Goal: Task Accomplishment & Management: Use online tool/utility

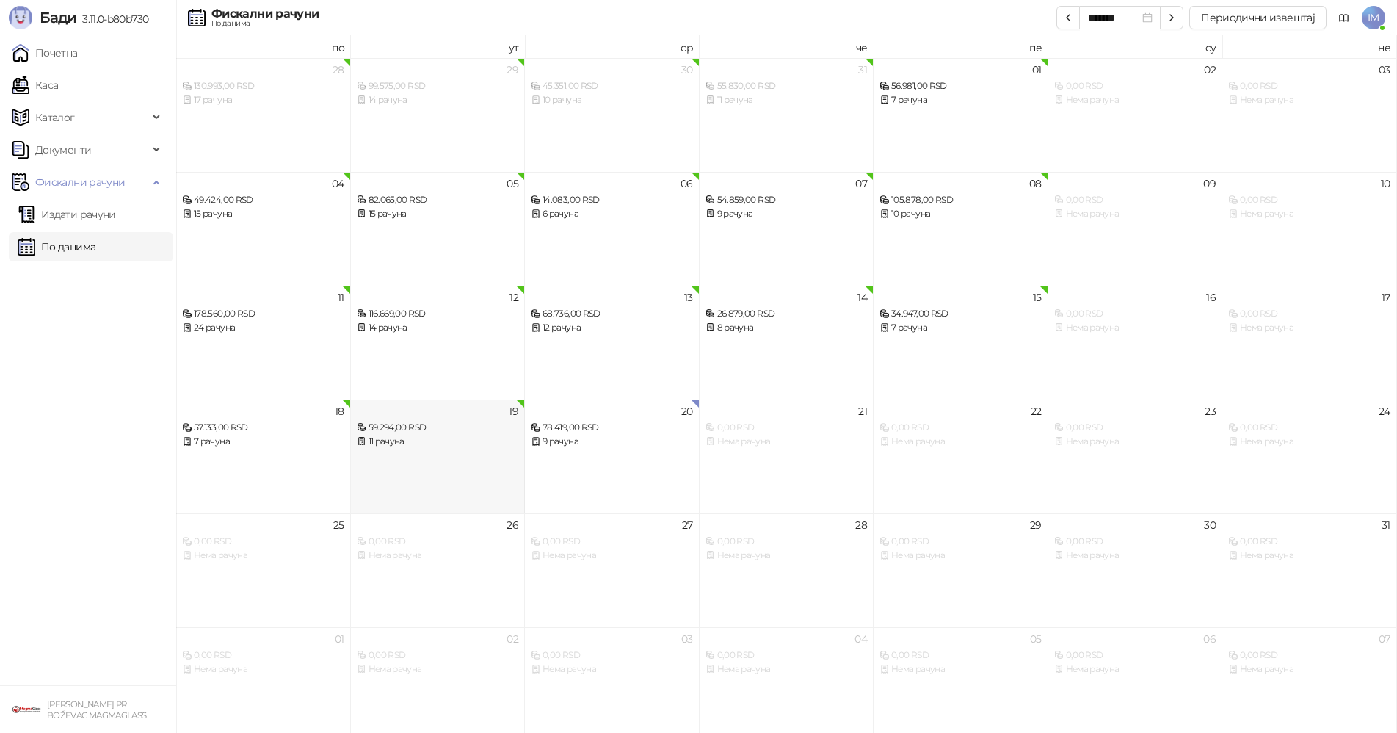
click at [451, 445] on div "11 рачуна" at bounding box center [438, 442] width 162 height 14
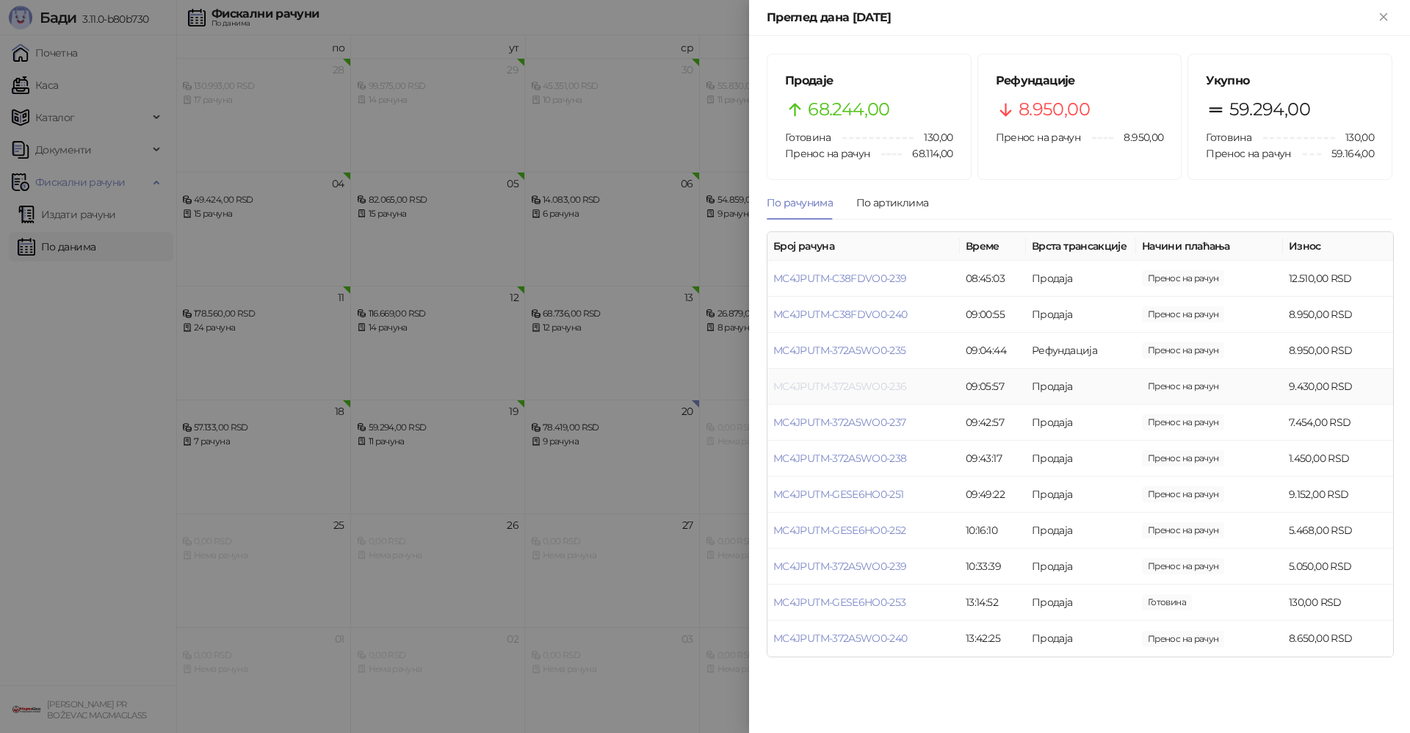
click at [846, 390] on link "MC4JPUTM-372A5WO0-236" at bounding box center [840, 386] width 134 height 13
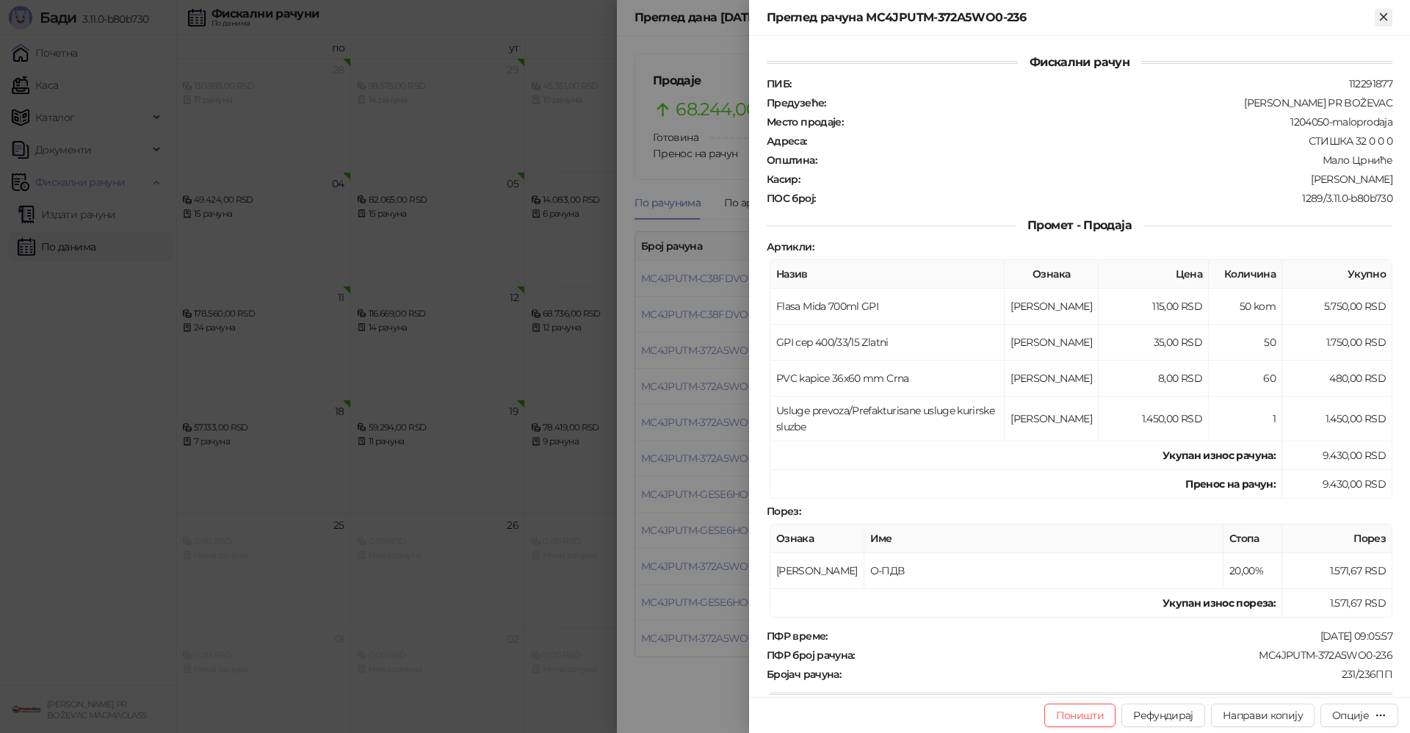
click at [1380, 22] on icon "Close" at bounding box center [1383, 16] width 13 height 13
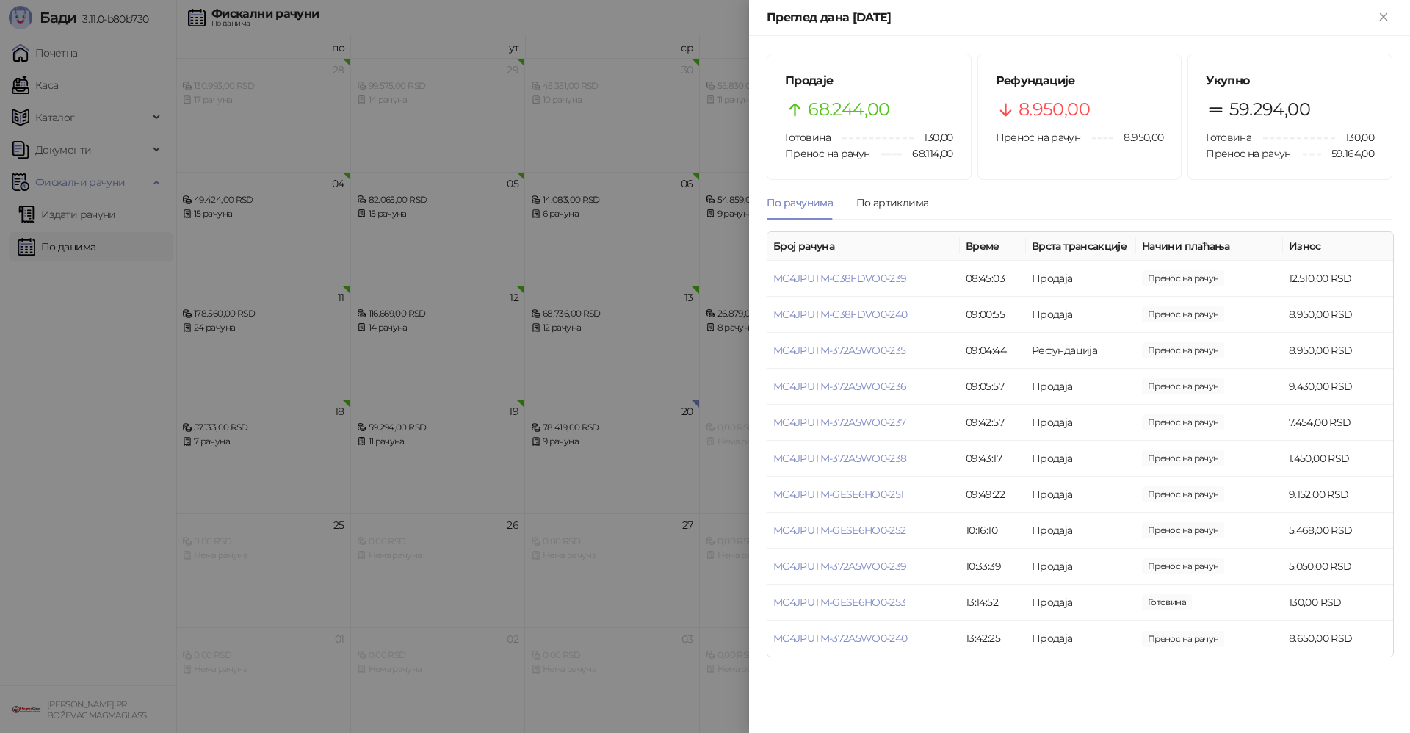
click at [1380, 22] on icon "Close" at bounding box center [1383, 16] width 13 height 13
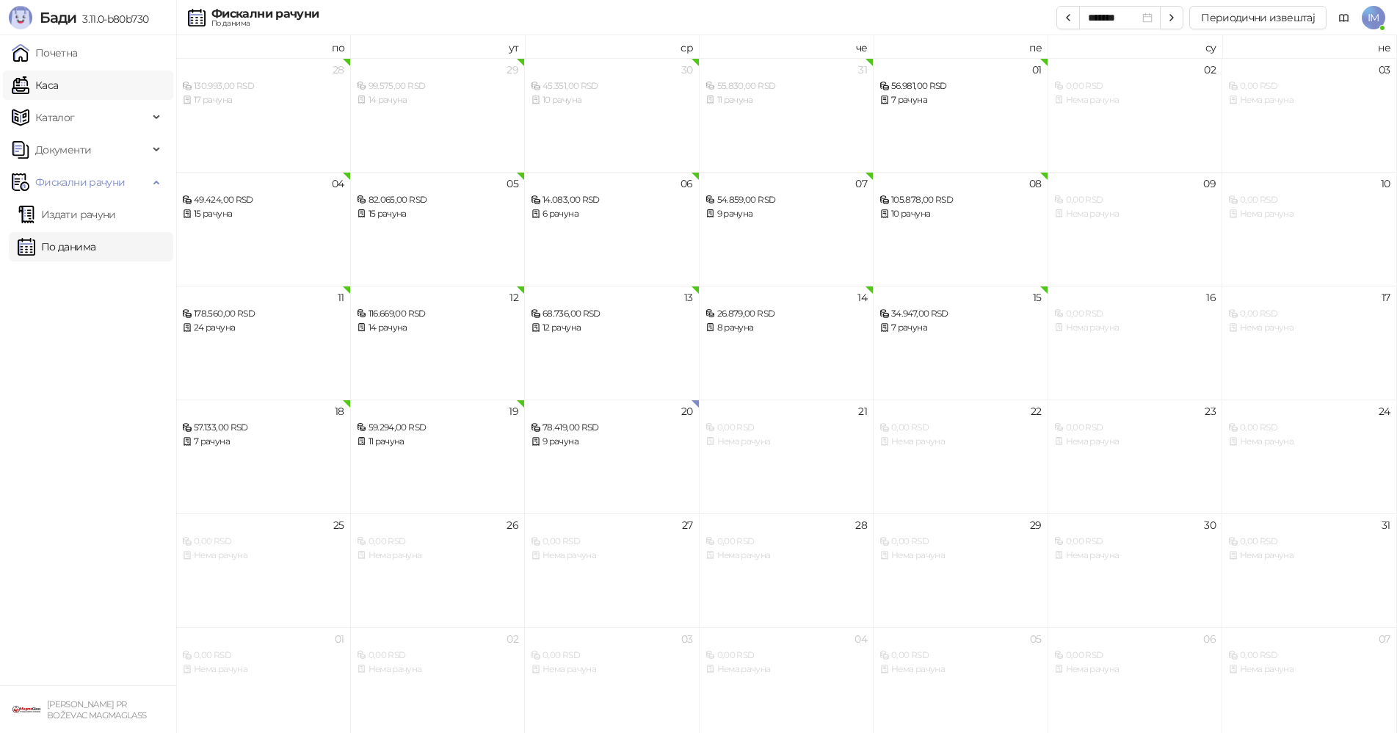
click at [18, 89] on link "Каса" at bounding box center [35, 84] width 46 height 29
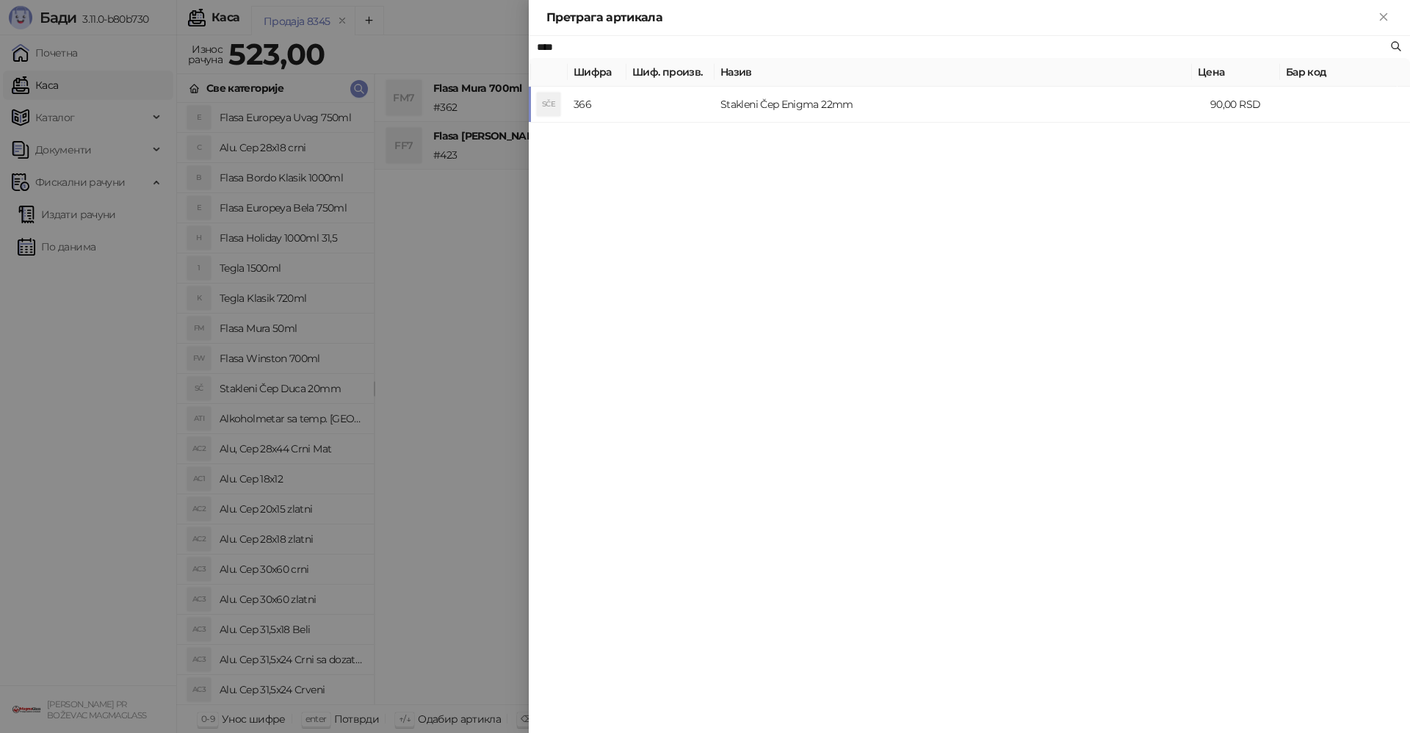
type input "****"
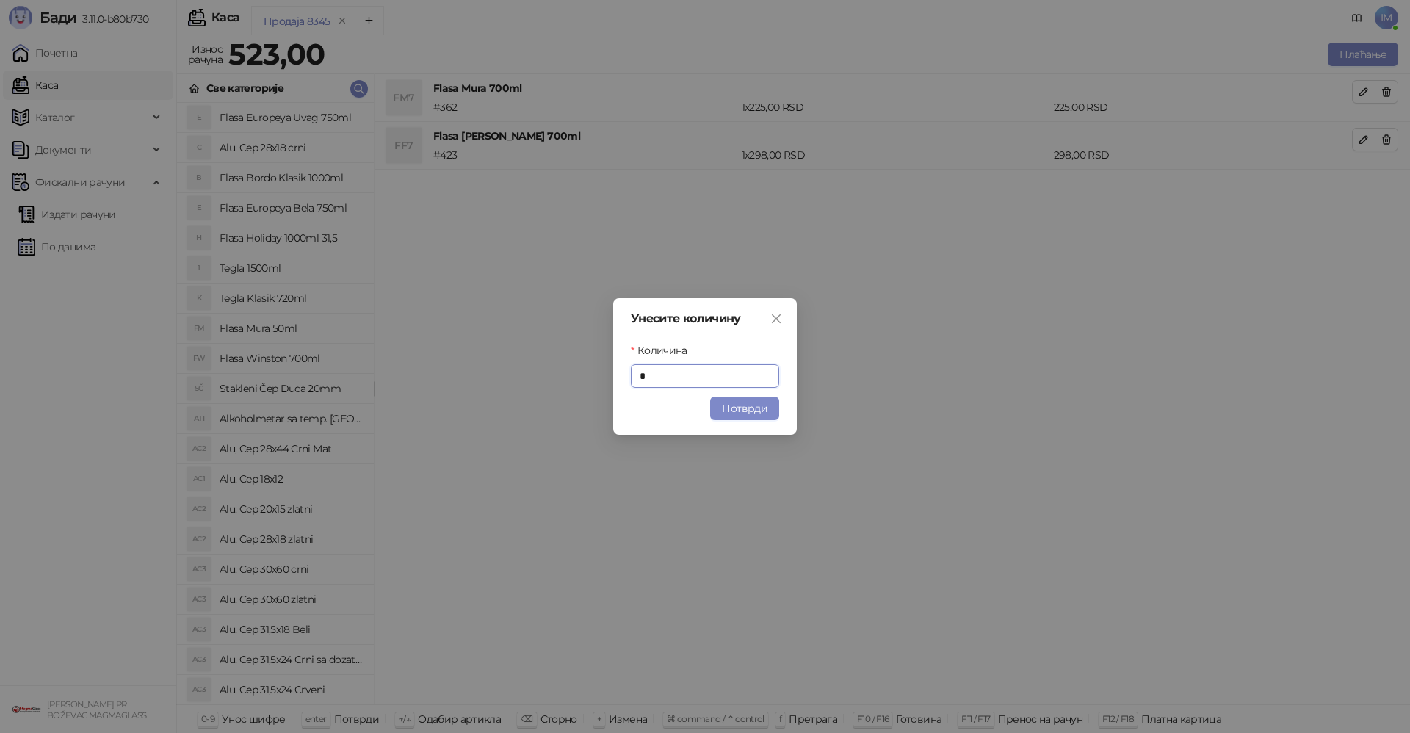
type input "*"
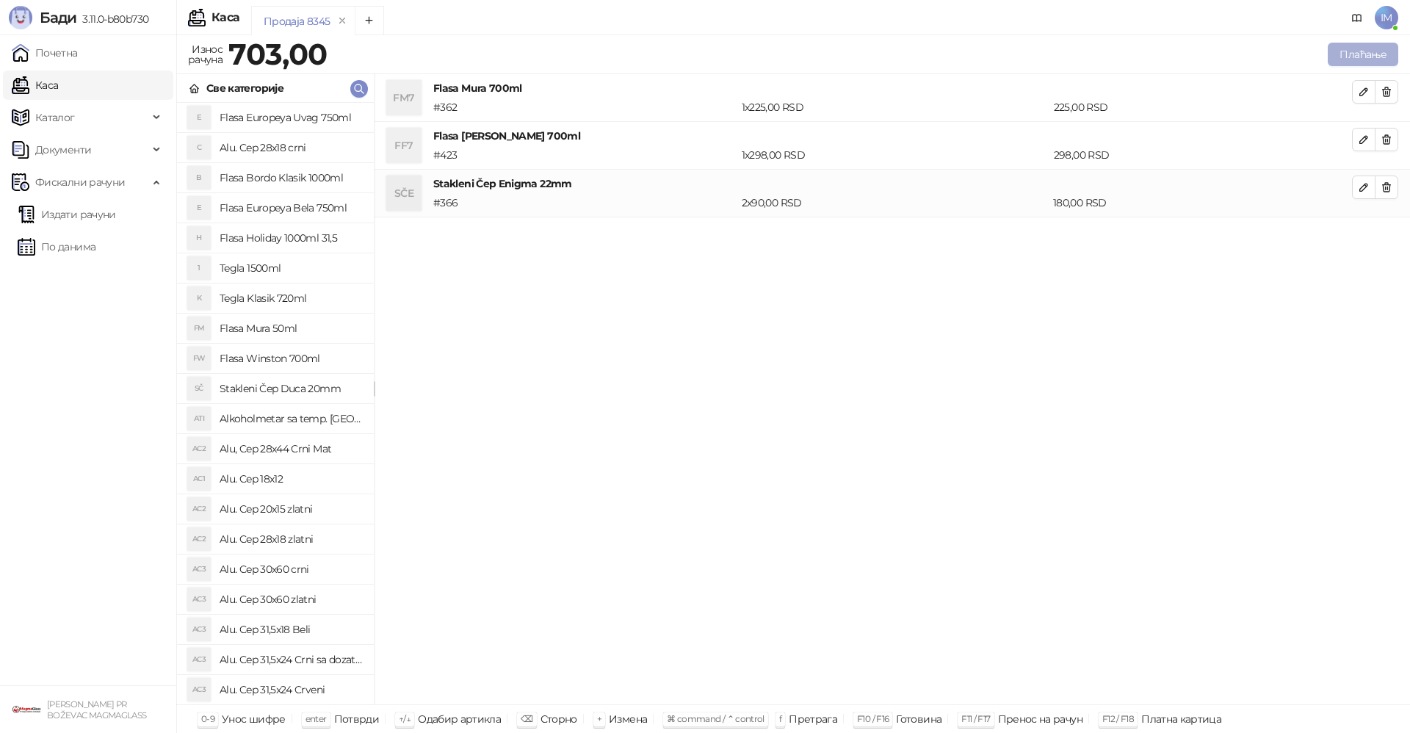
click at [1374, 48] on button "Плаћање" at bounding box center [1363, 54] width 70 height 23
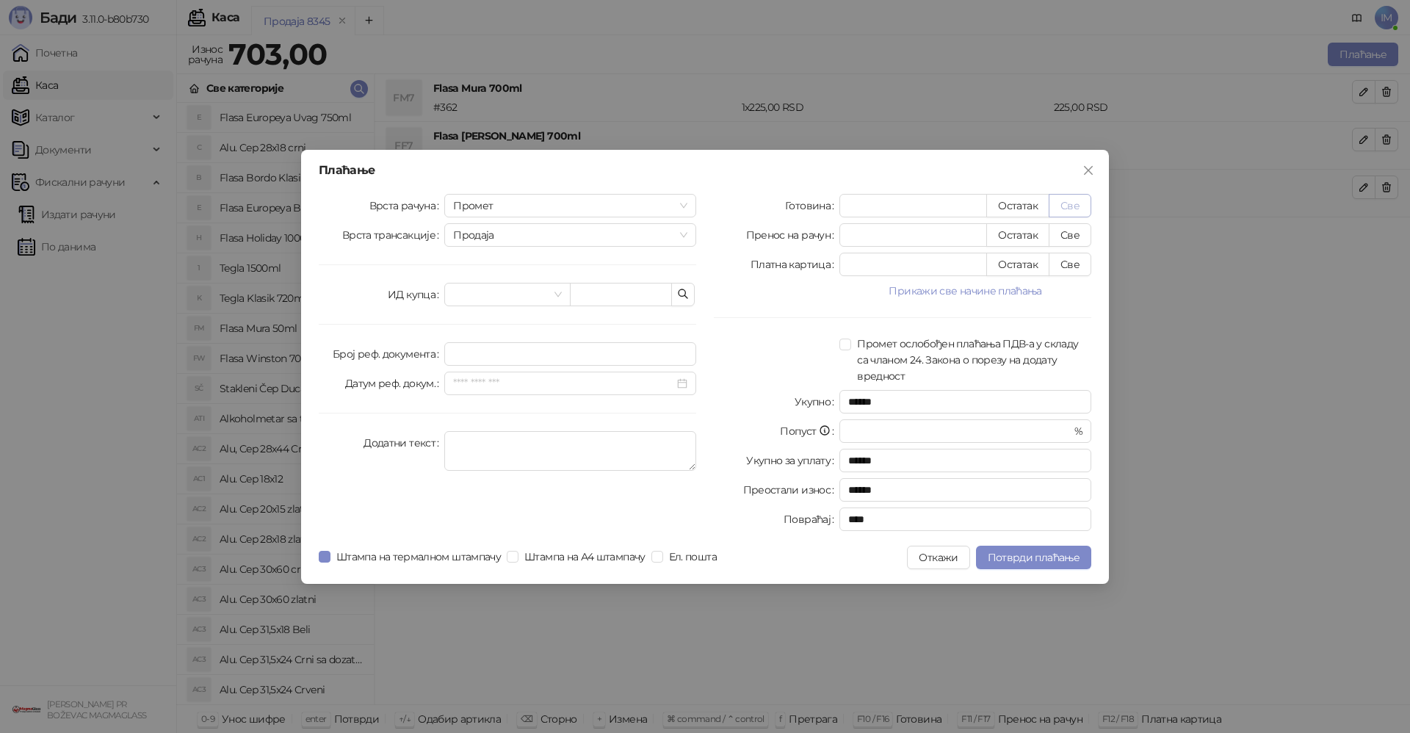
click at [1075, 198] on button "Све" at bounding box center [1070, 205] width 43 height 23
type input "***"
type input "****"
click at [1029, 557] on span "Потврди плаћање" at bounding box center [1034, 557] width 92 height 13
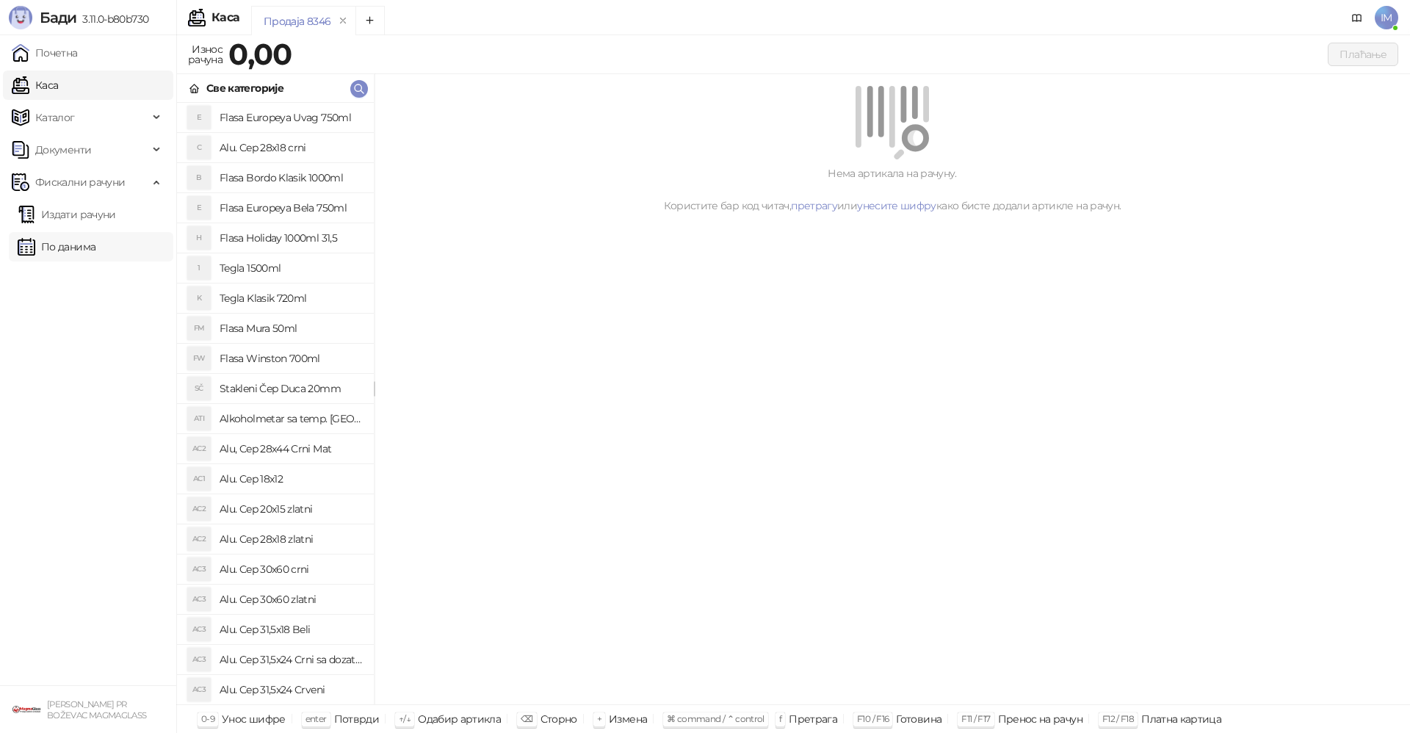
click at [95, 242] on link "По данима" at bounding box center [57, 246] width 78 height 29
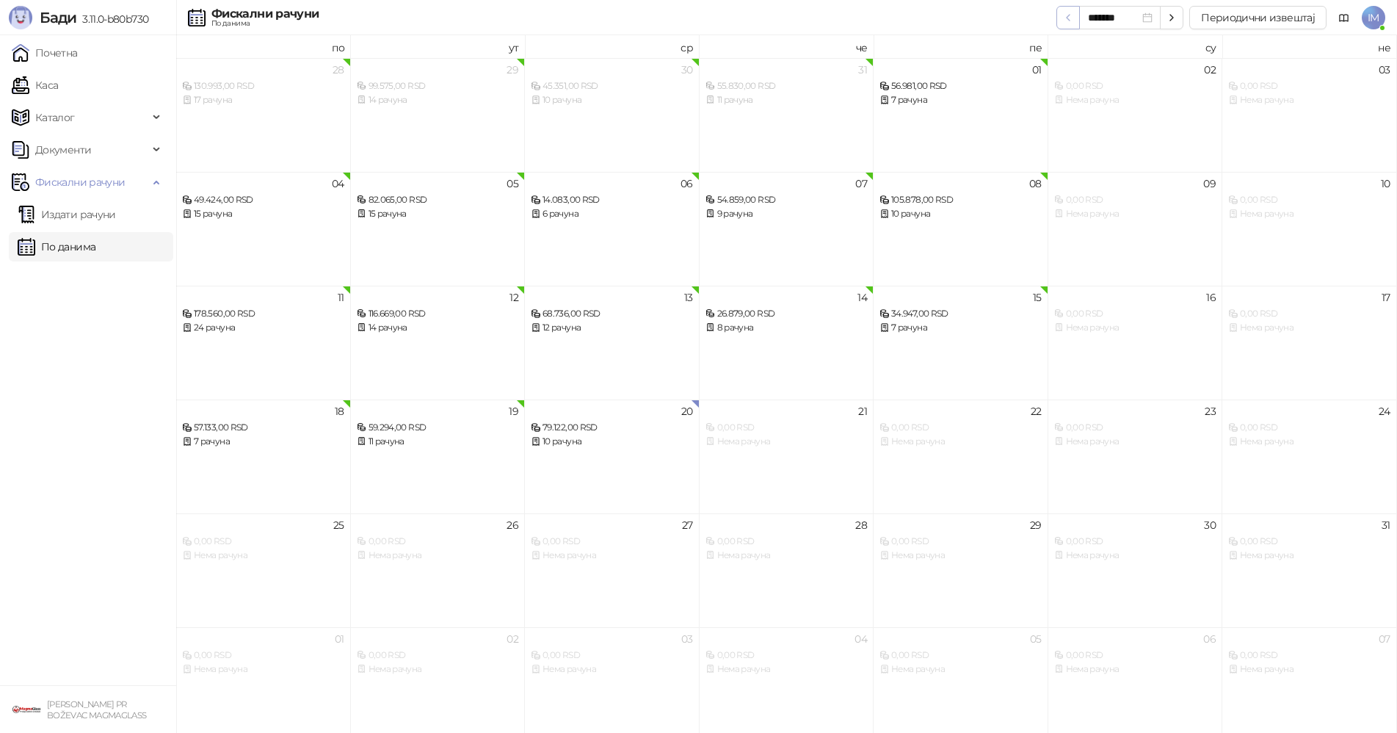
click at [1070, 20] on icon "button" at bounding box center [1068, 18] width 3 height 6
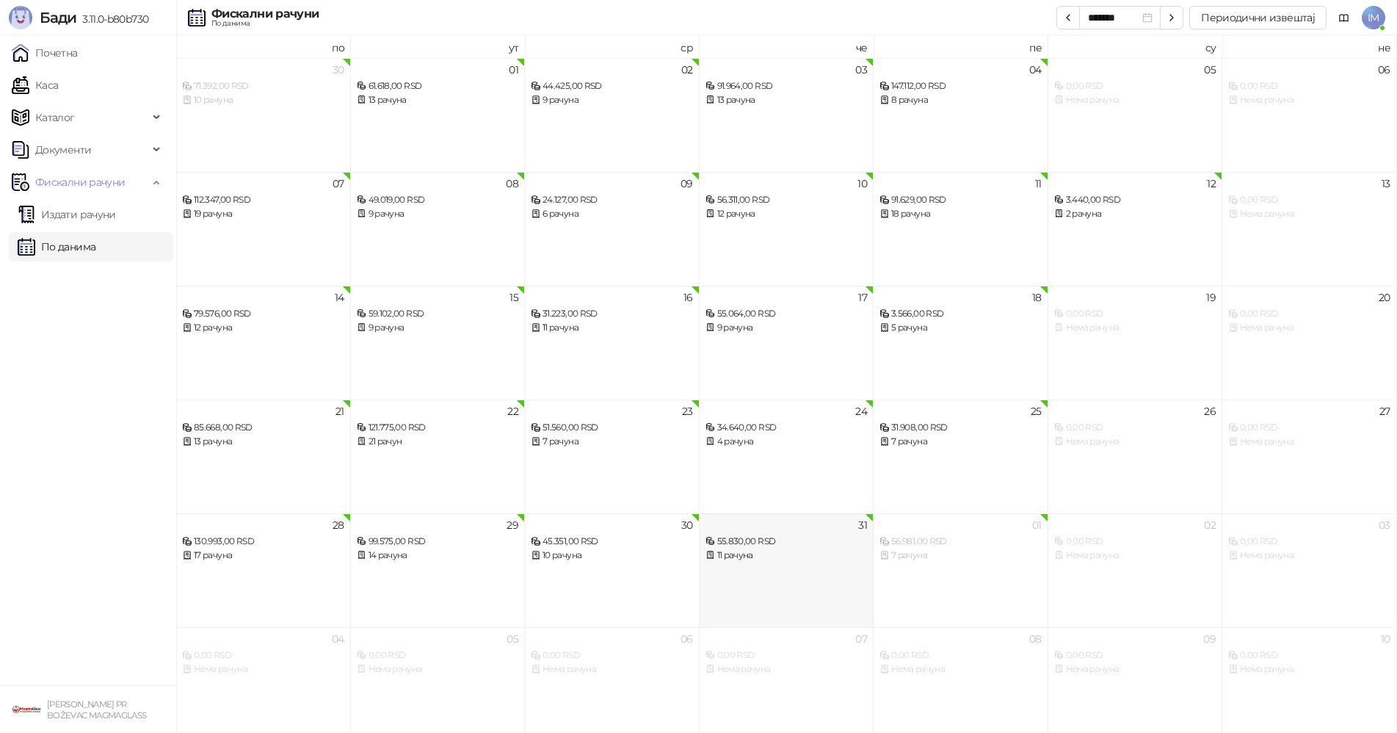
click at [807, 528] on div "55.830,00 RSD 11 рачуна" at bounding box center [787, 541] width 162 height 43
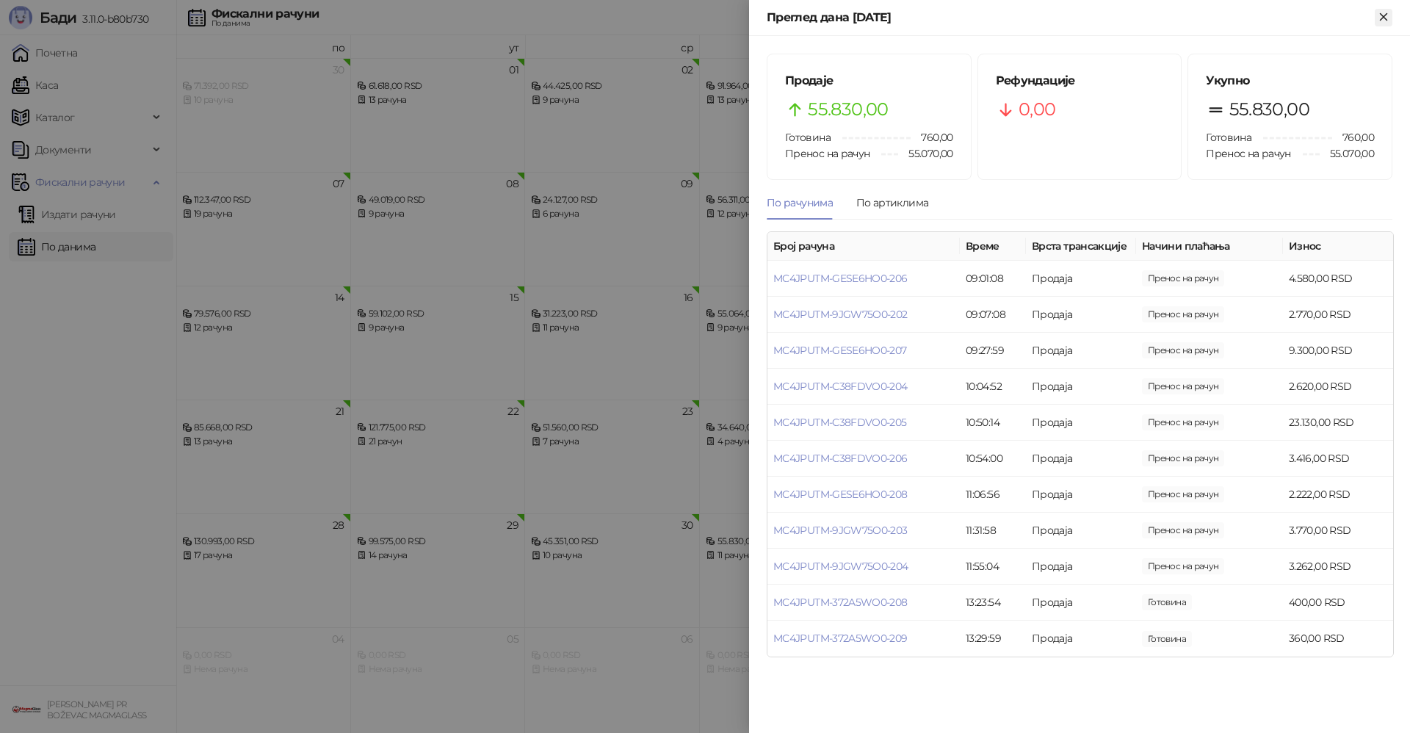
click at [1382, 20] on icon "Close" at bounding box center [1383, 16] width 13 height 13
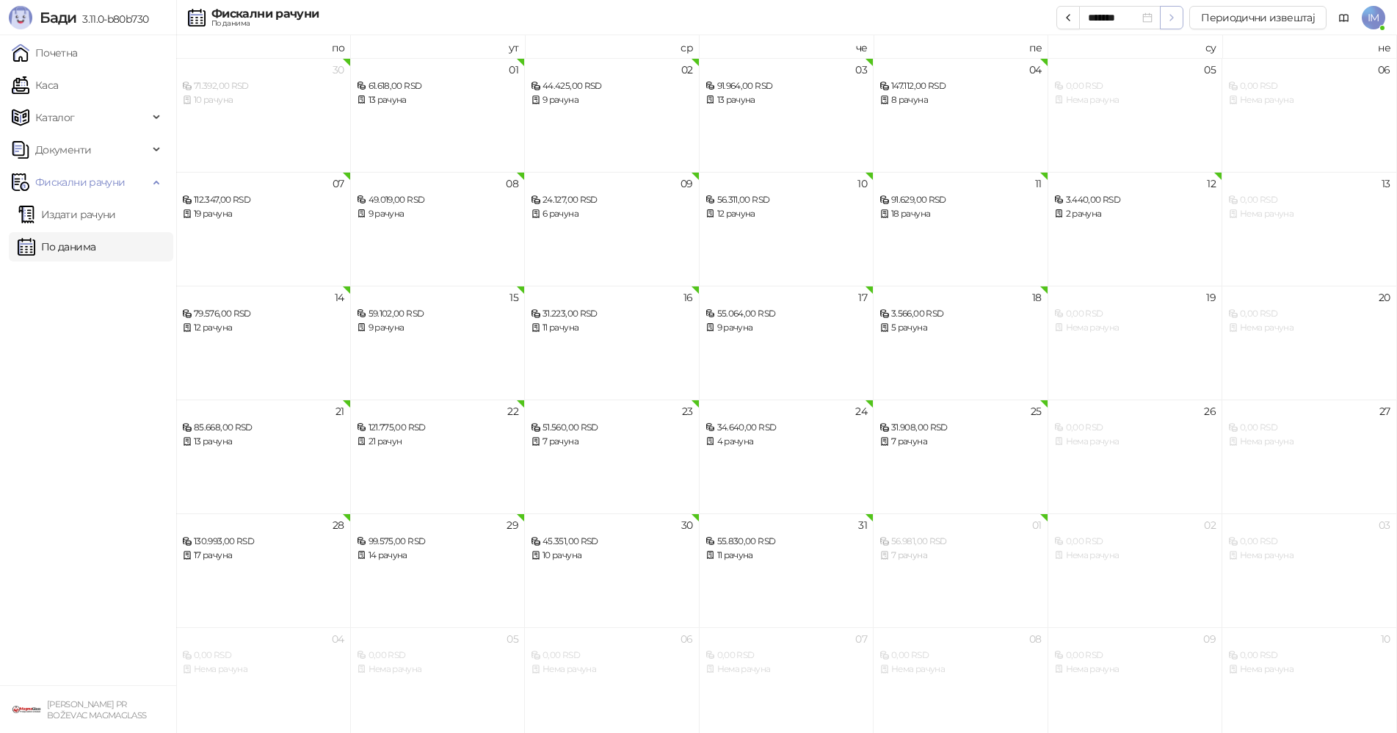
click at [1169, 23] on span "button" at bounding box center [1172, 17] width 12 height 14
type input "*******"
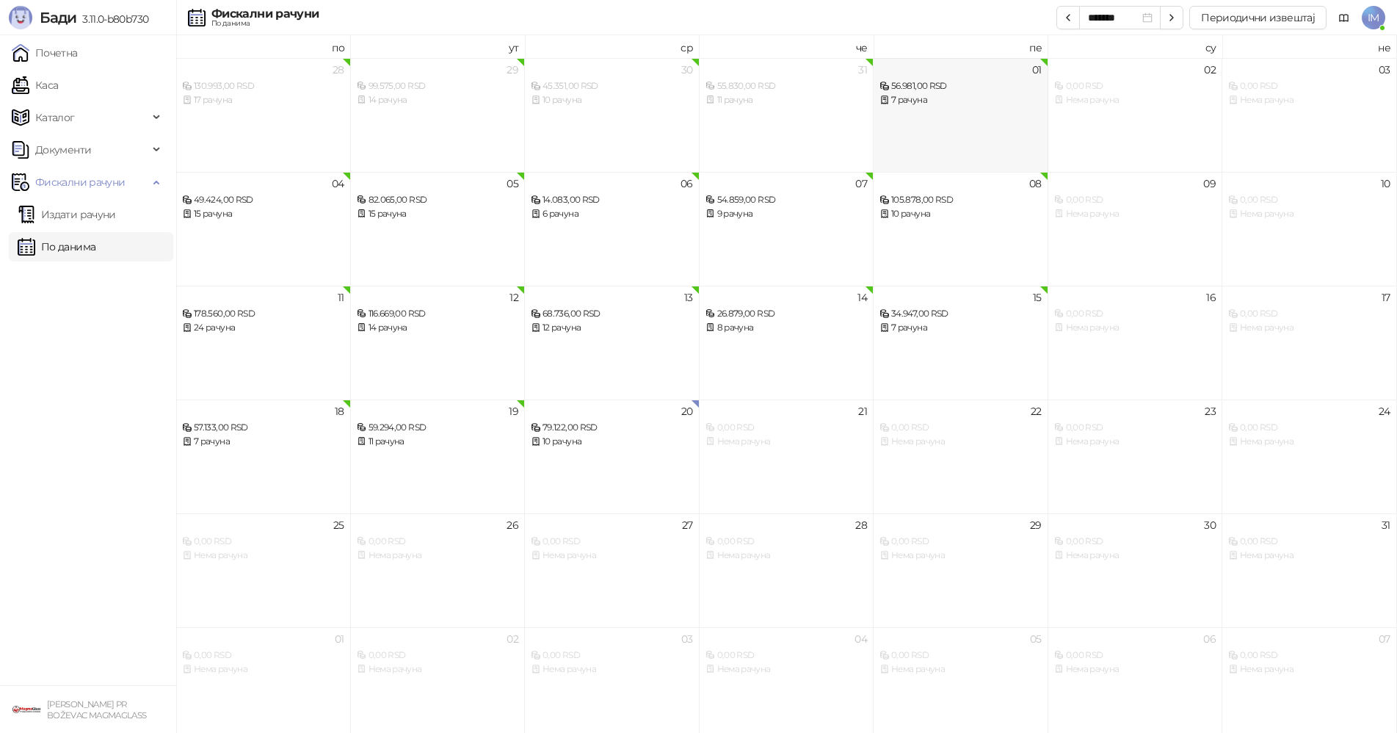
click at [935, 134] on div "01 56.981,00 RSD 7 рачуна" at bounding box center [961, 115] width 175 height 114
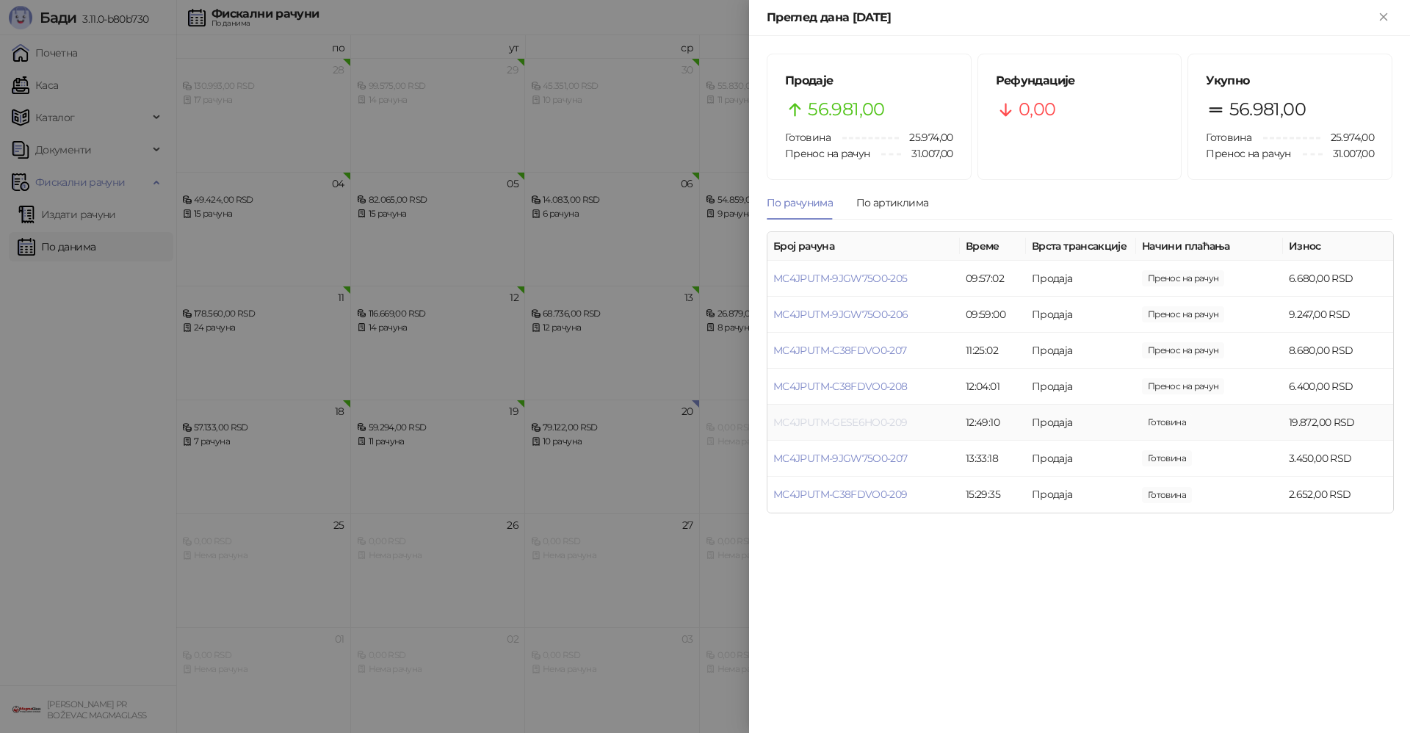
click at [894, 426] on link "MC4JPUTM-GESE6HO0-209" at bounding box center [840, 422] width 134 height 13
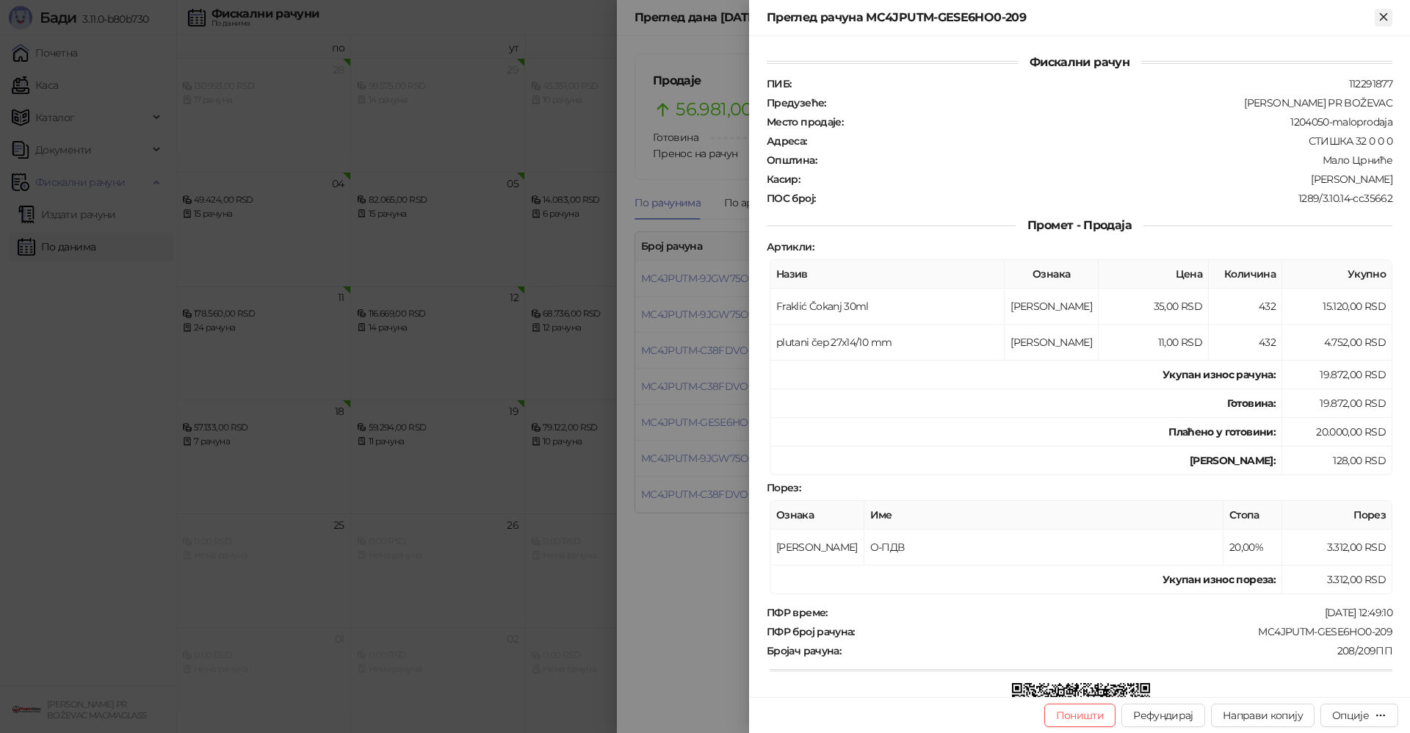
click at [1380, 11] on icon "Close" at bounding box center [1383, 16] width 13 height 13
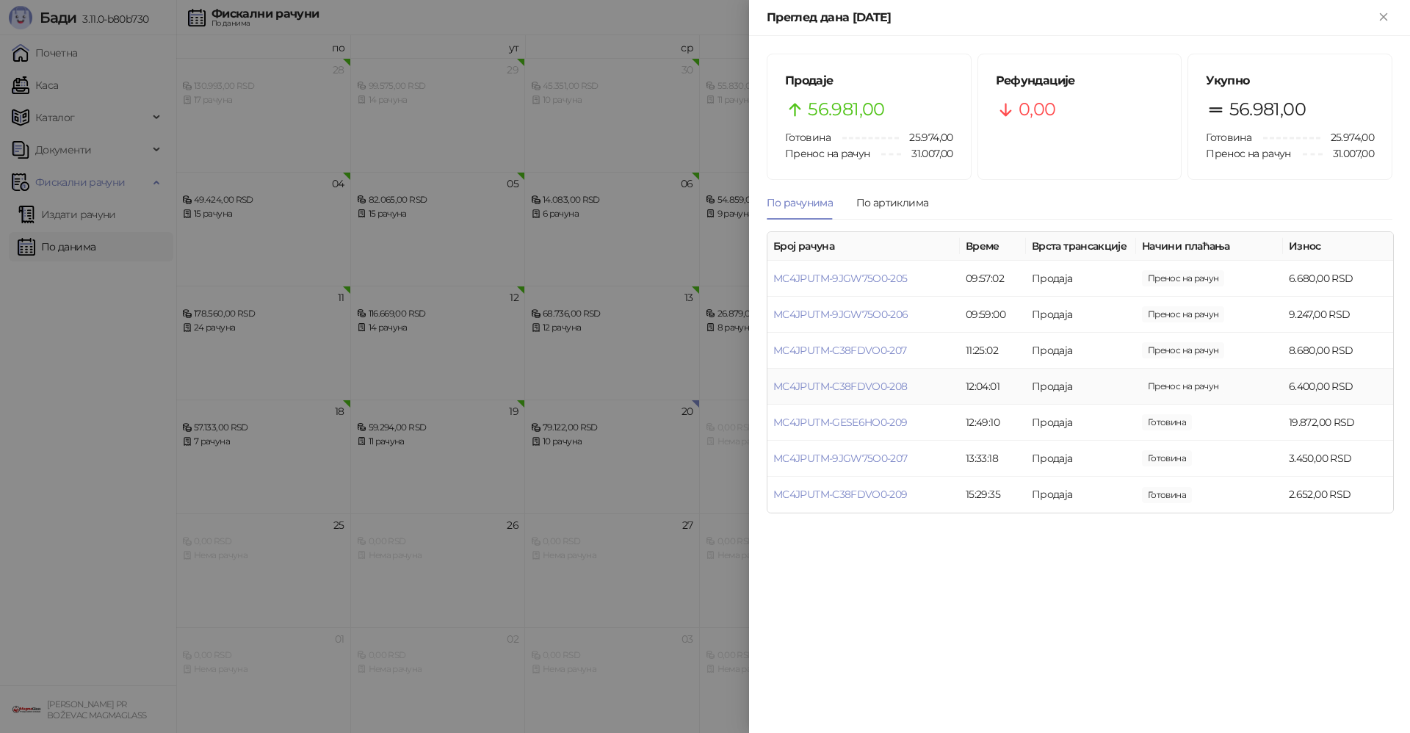
click at [895, 400] on td "MC4JPUTM-C38FDVO0-208" at bounding box center [863, 387] width 192 height 36
click at [875, 427] on link "MC4JPUTM-GESE6HO0-209" at bounding box center [840, 422] width 134 height 13
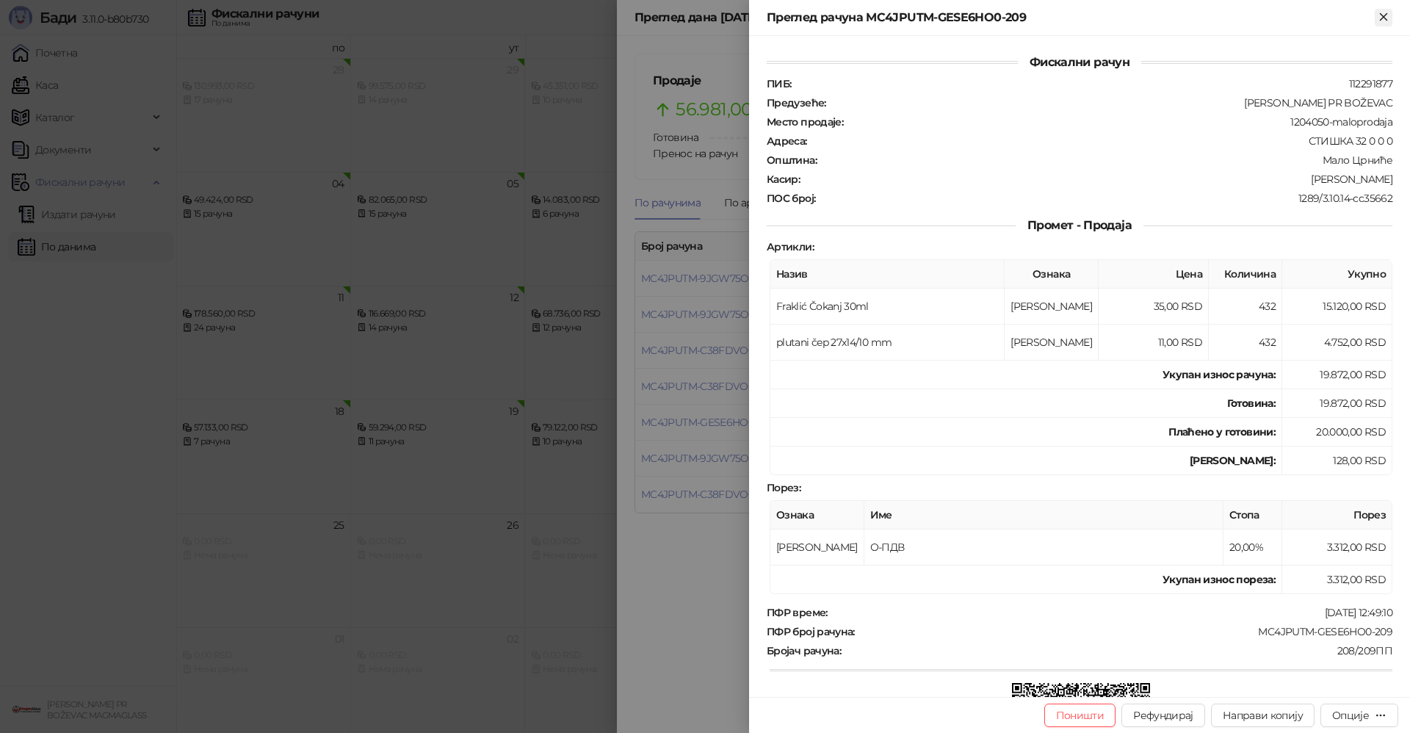
click at [1382, 12] on icon "Close" at bounding box center [1383, 16] width 13 height 13
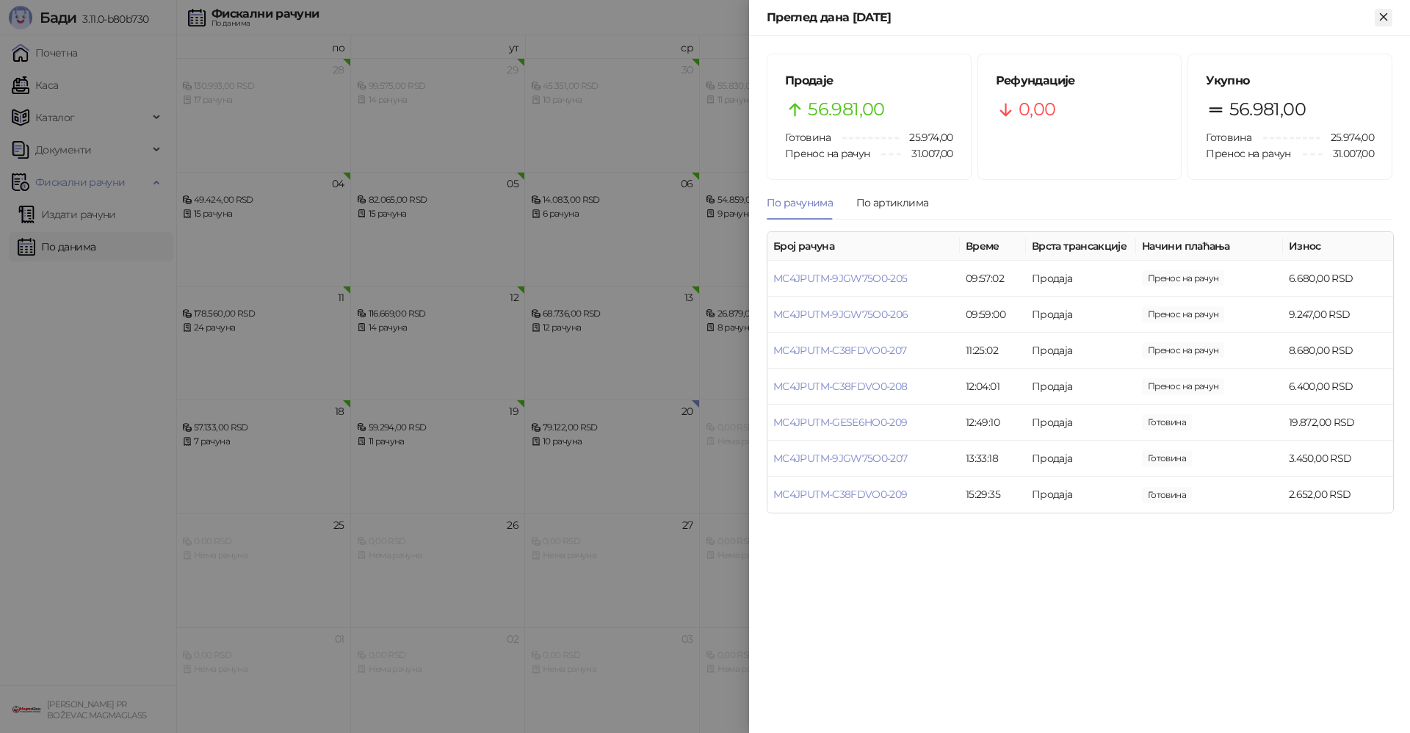
click at [1391, 16] on button "Close" at bounding box center [1384, 18] width 18 height 18
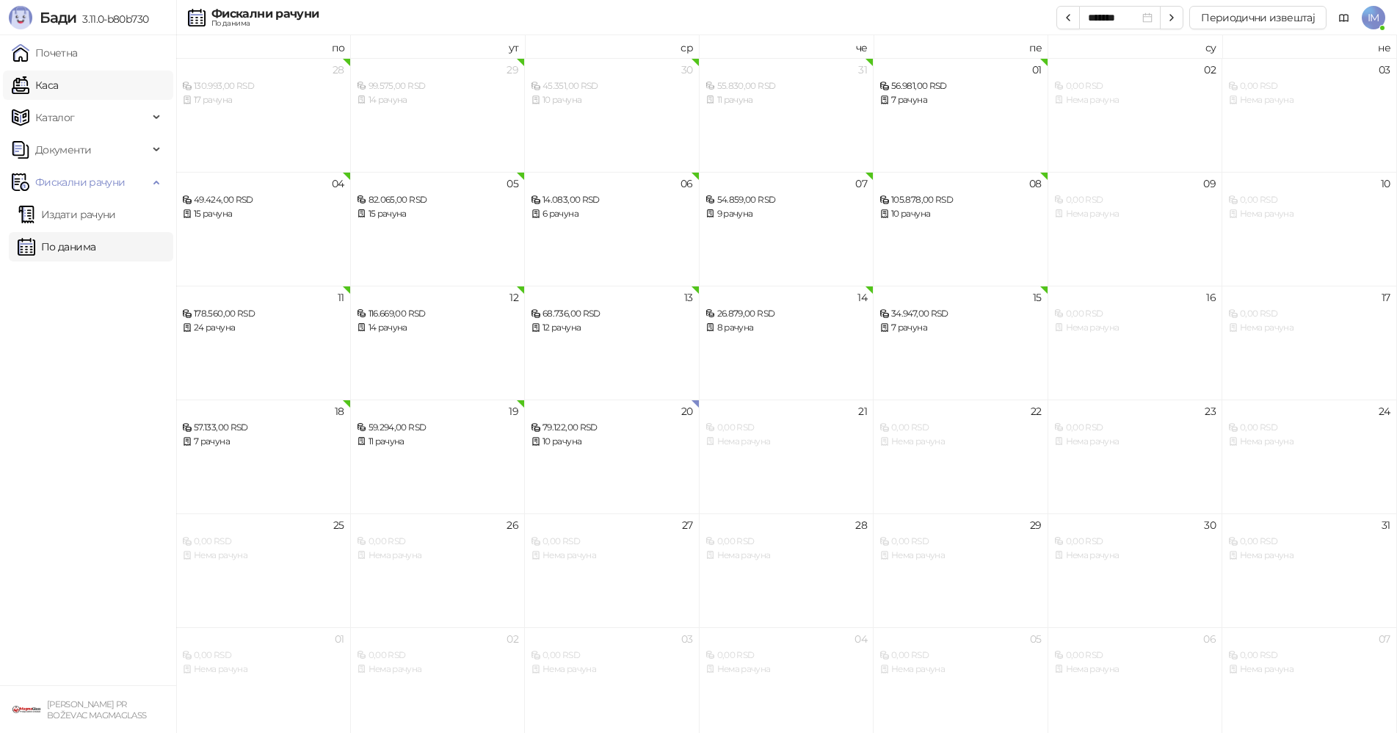
click at [49, 94] on link "Каса" at bounding box center [35, 84] width 46 height 29
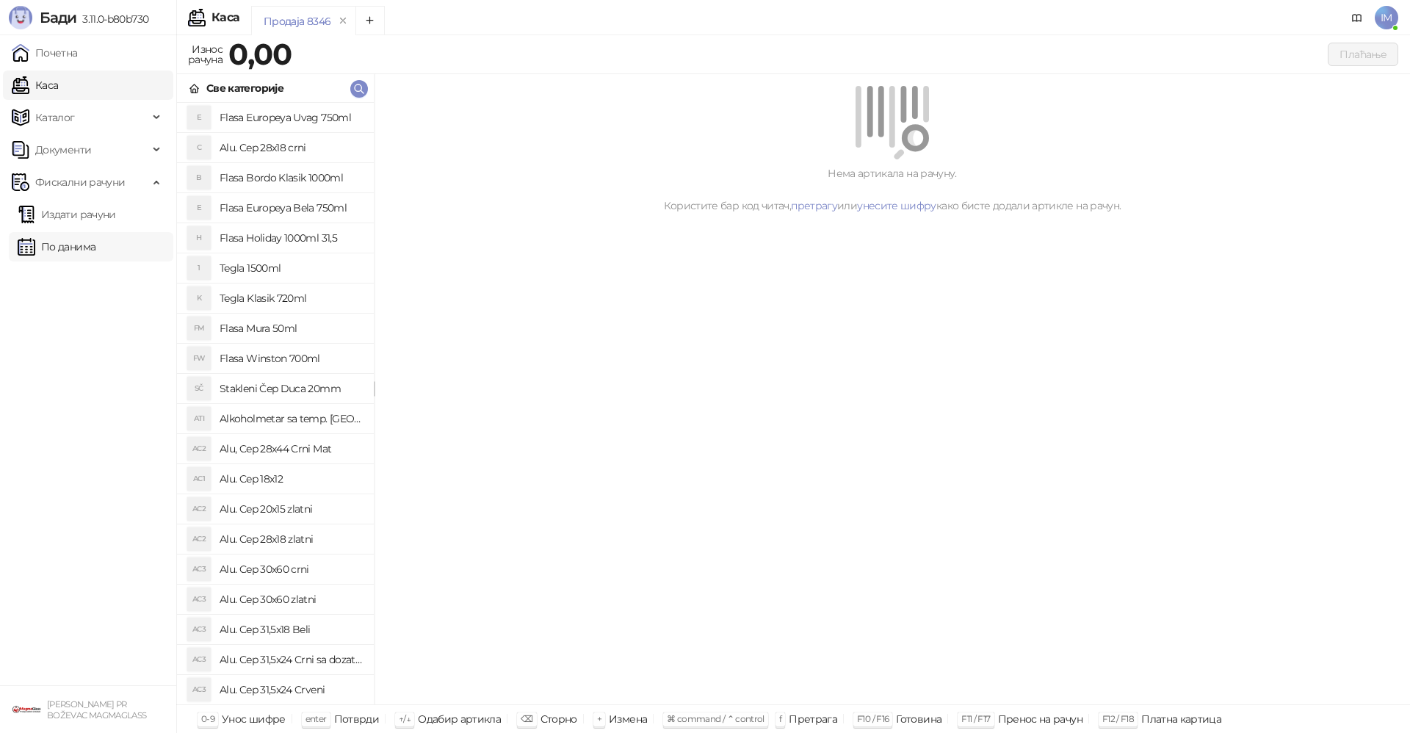
click at [95, 244] on link "По данима" at bounding box center [57, 246] width 78 height 29
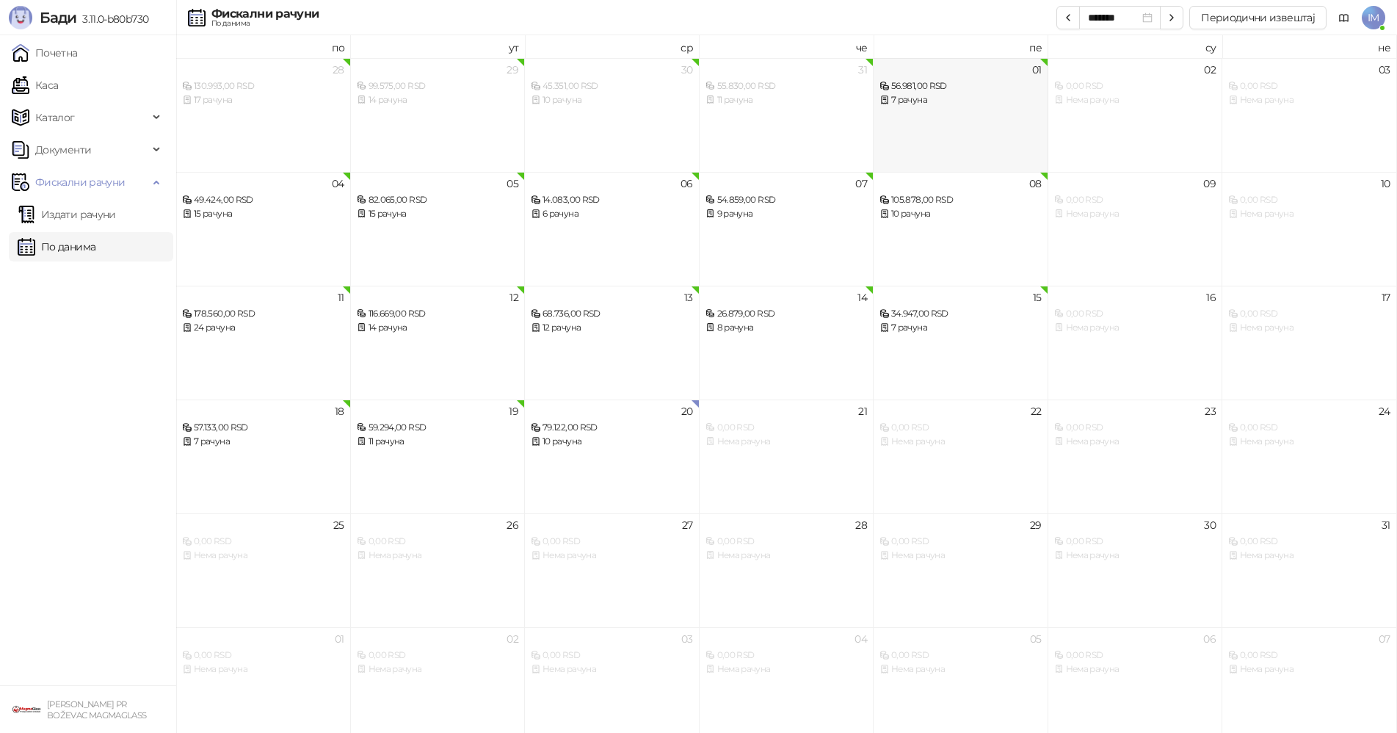
click at [886, 101] on icon at bounding box center [885, 100] width 10 height 10
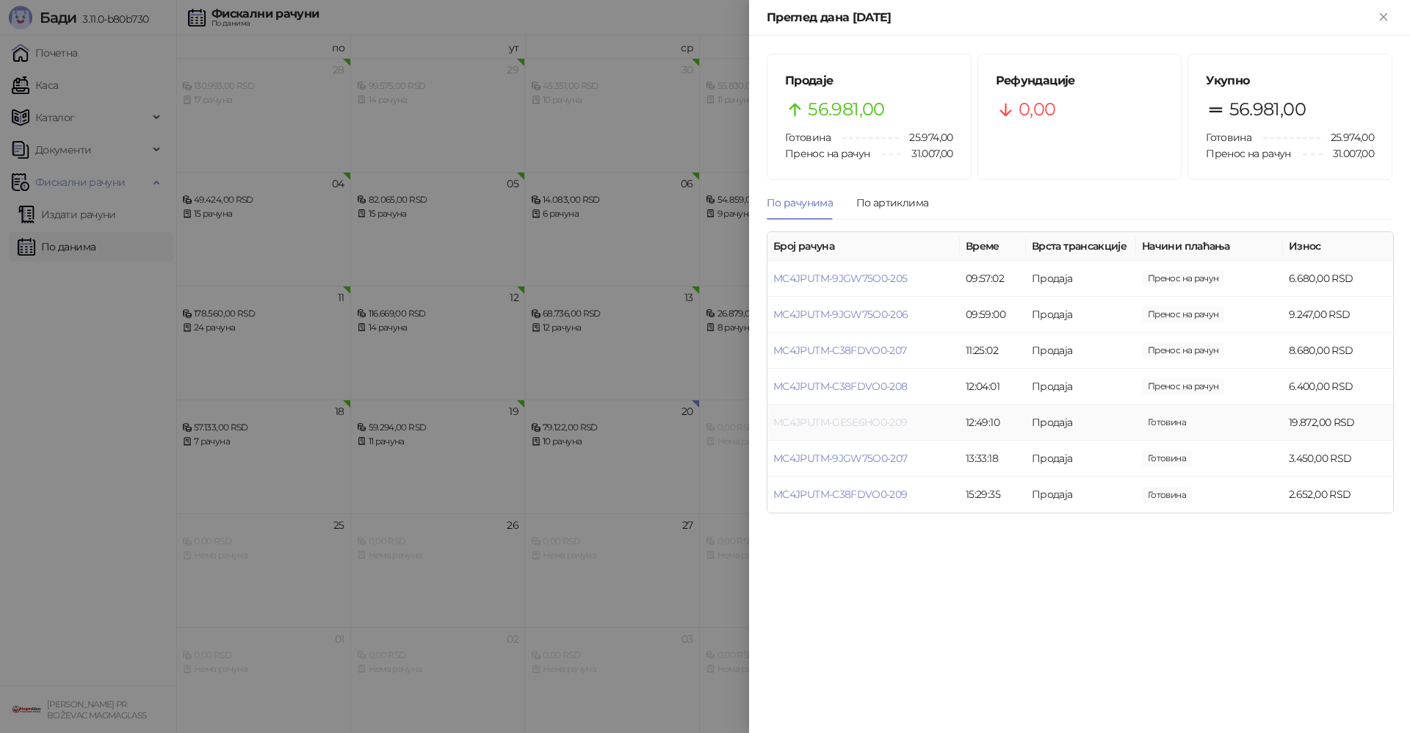
click at [870, 420] on link "MC4JPUTM-GESE6HO0-209" at bounding box center [840, 422] width 134 height 13
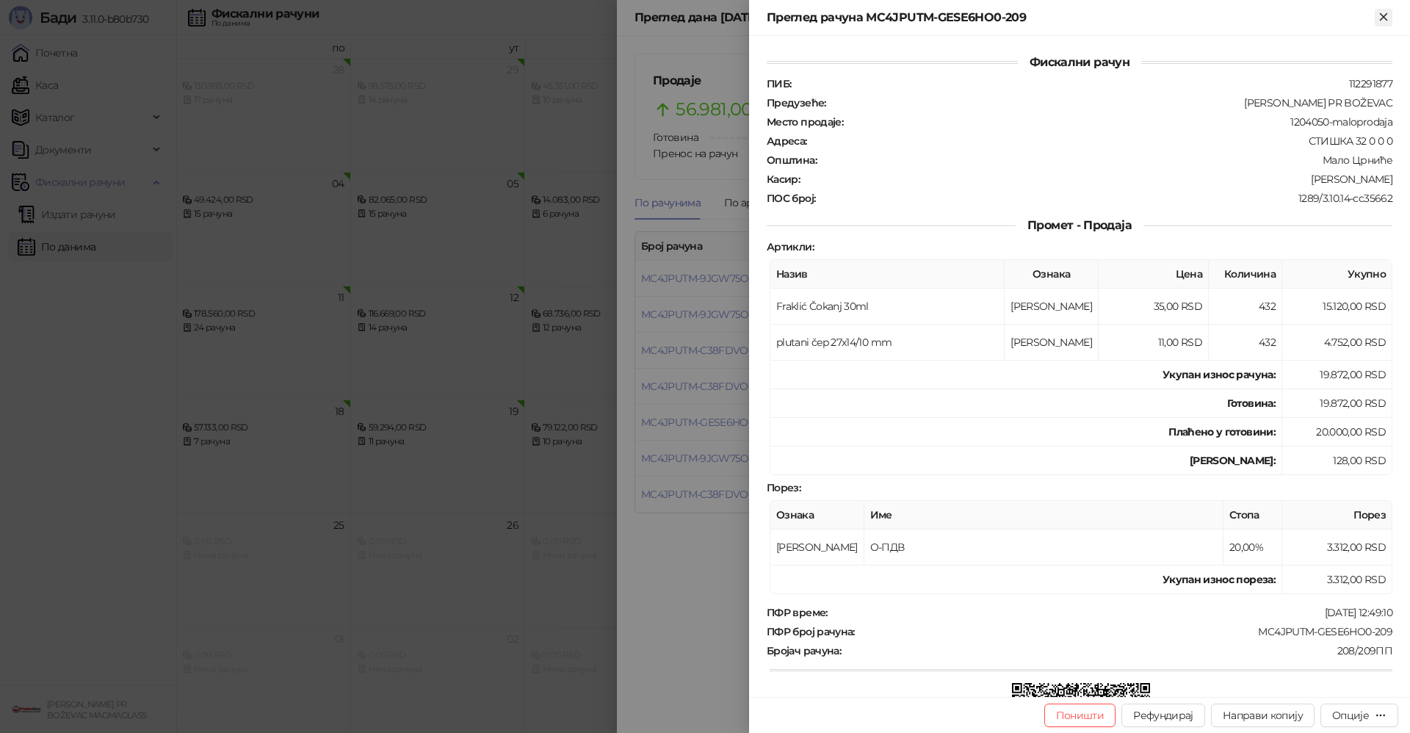
click at [1378, 20] on icon "Close" at bounding box center [1383, 16] width 13 height 13
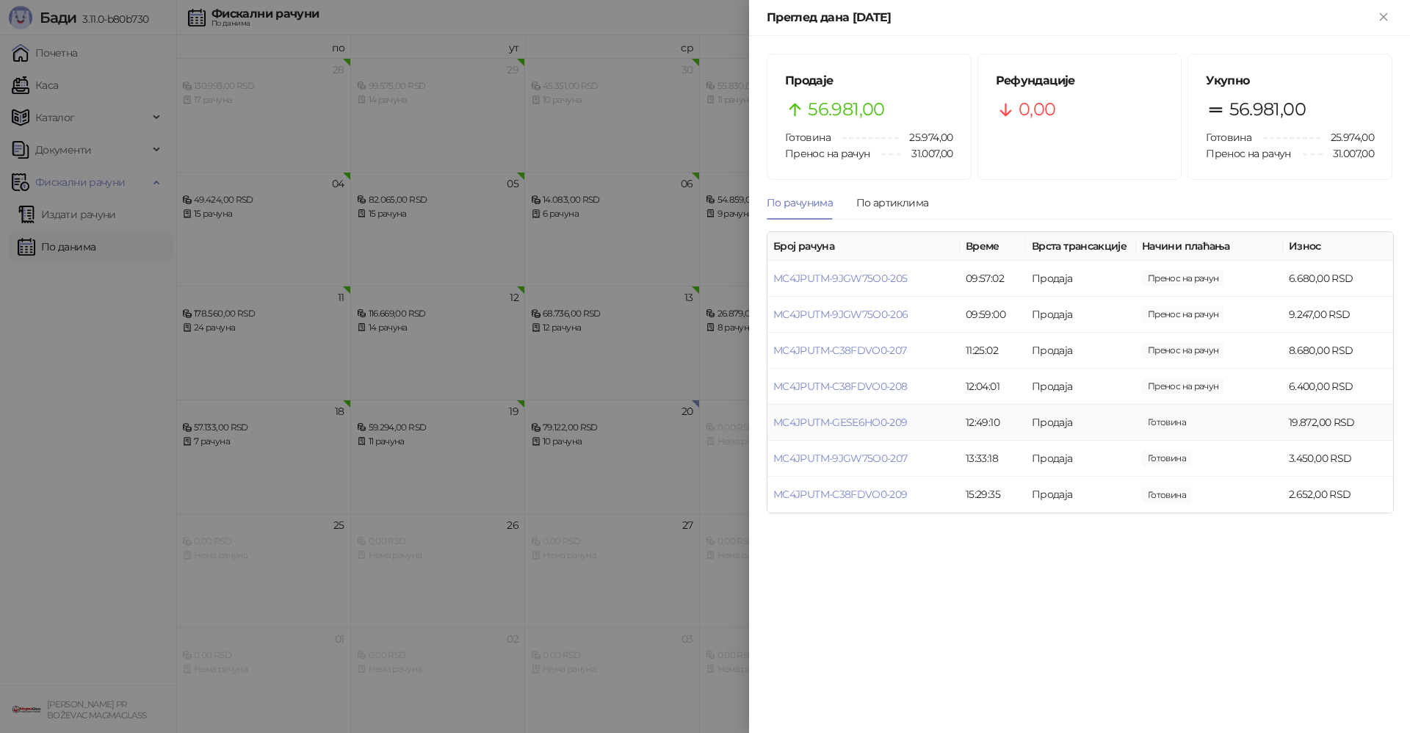
click at [840, 429] on td "MC4JPUTM-GESE6HO0-209" at bounding box center [863, 423] width 192 height 36
click at [842, 416] on link "MC4JPUTM-GESE6HO0-209" at bounding box center [840, 422] width 134 height 13
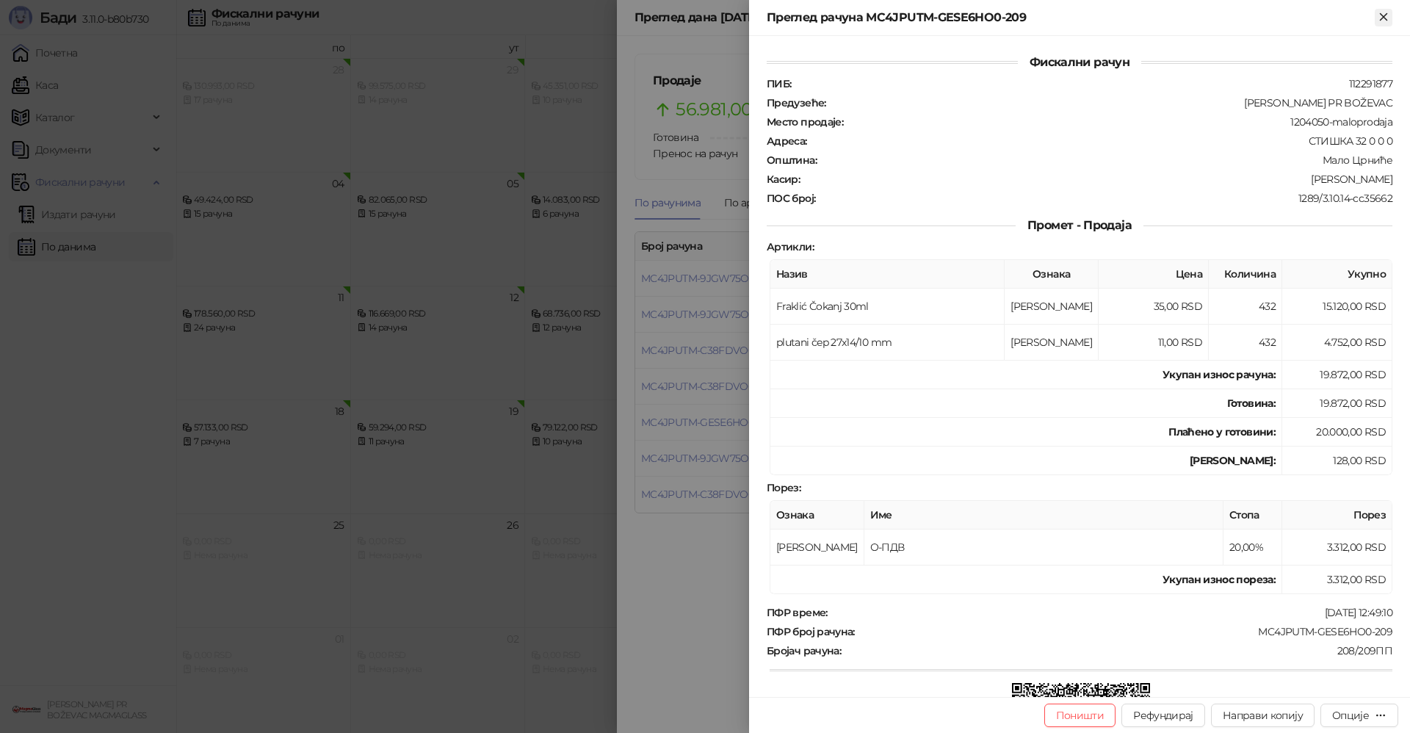
click at [1383, 10] on icon "Close" at bounding box center [1383, 16] width 13 height 13
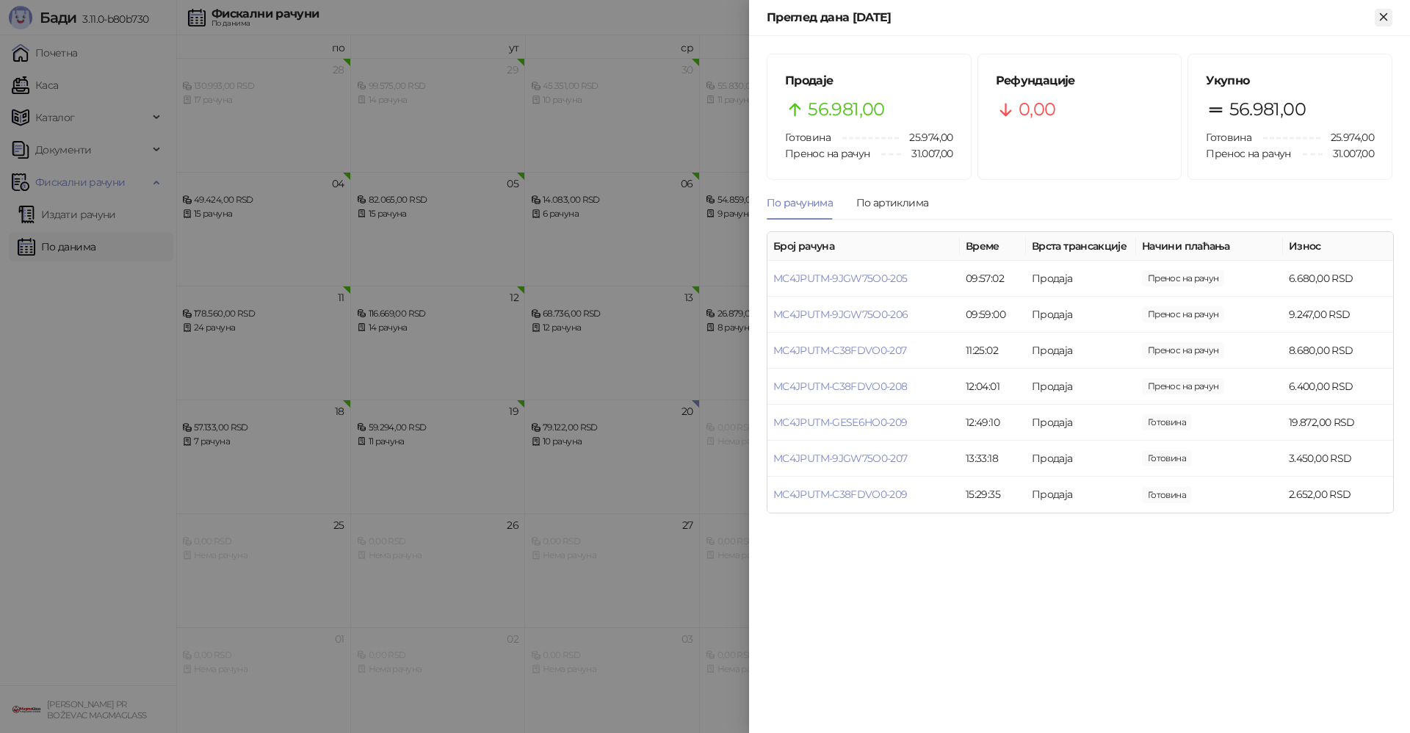
click at [1386, 18] on icon "Close" at bounding box center [1383, 16] width 7 height 7
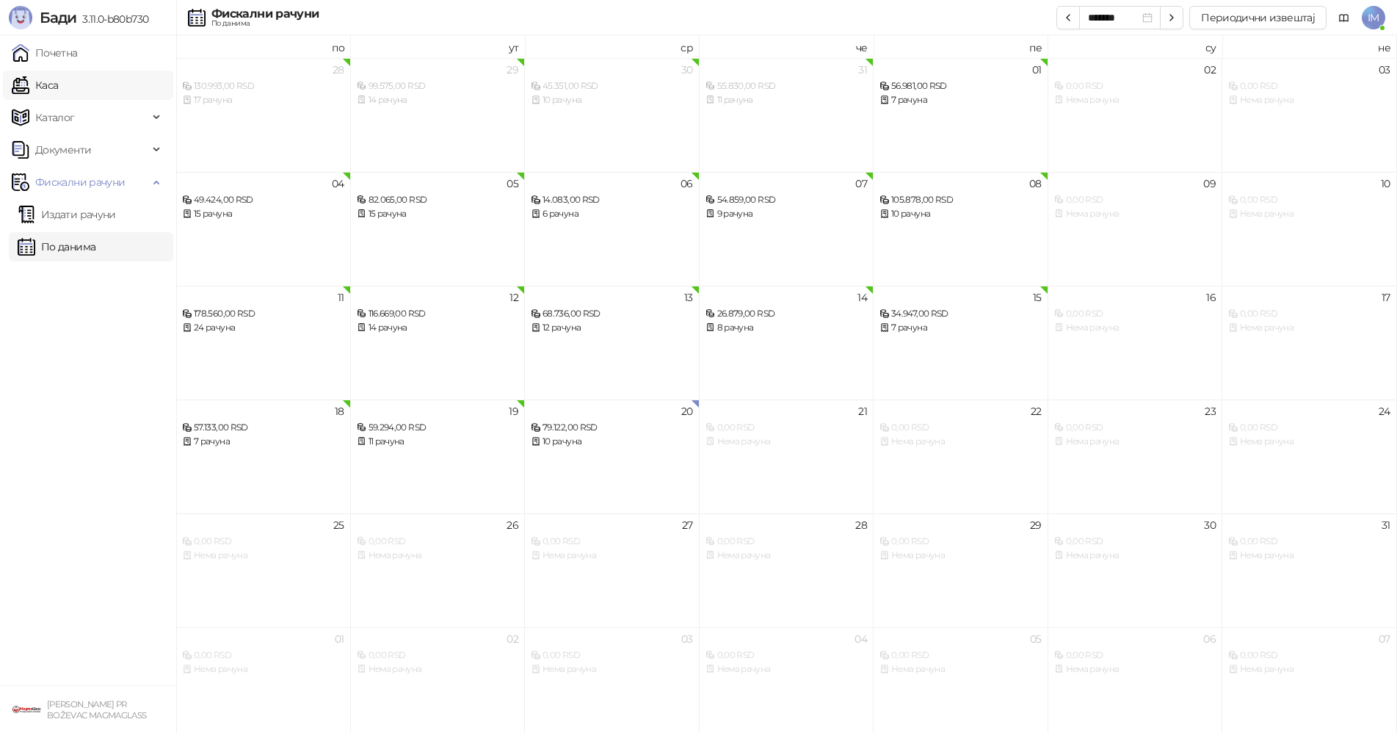
click at [57, 88] on link "Каса" at bounding box center [35, 84] width 46 height 29
